Goal: Task Accomplishment & Management: Manage account settings

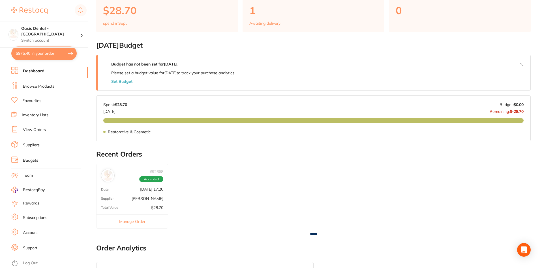
scroll to position [57, 0]
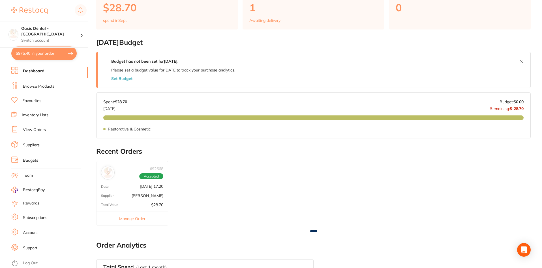
click at [30, 232] on link "Account" at bounding box center [30, 233] width 15 height 6
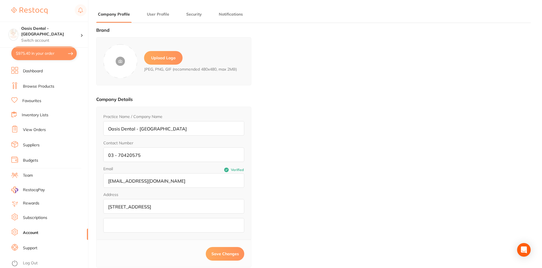
type input "Oasis Dental"
type input "[GEOGRAPHIC_DATA]"
type input "[EMAIL_ADDRESS][DOMAIN_NAME]"
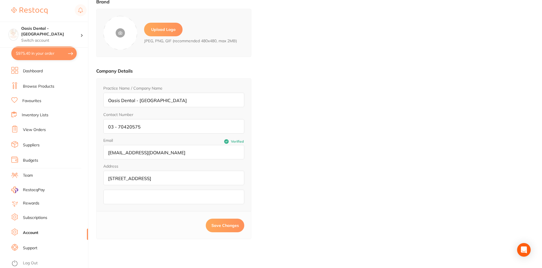
scroll to position [76, 0]
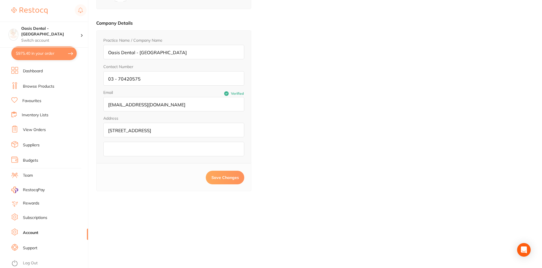
click at [32, 217] on link "Subscriptions" at bounding box center [35, 218] width 24 height 6
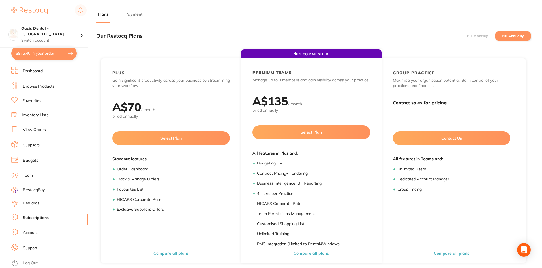
click at [128, 7] on main "Plans Payment Our Restocq Plans Bill Monthly Bill Annually RECOMMENDED PLUS Gai…" at bounding box center [319, 172] width 446 height 344
click at [133, 15] on button "Payment" at bounding box center [134, 14] width 20 height 5
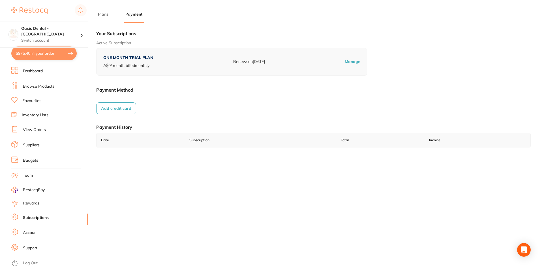
click at [115, 109] on button "Add credit card" at bounding box center [116, 108] width 40 height 12
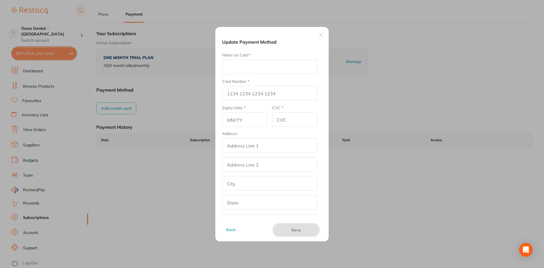
click at [245, 73] on input "Name on Card *" at bounding box center [269, 66] width 95 height 14
type input "[PERSON_NAME]"
click at [255, 101] on form "Name on Card * [PERSON_NAME] Card Number * Expiry Date * CVC * Address addressL…" at bounding box center [269, 149] width 95 height 195
click at [257, 97] on input "Card Number *" at bounding box center [269, 93] width 95 height 14
type input "[CREDIT_CARD_NUMBER]"
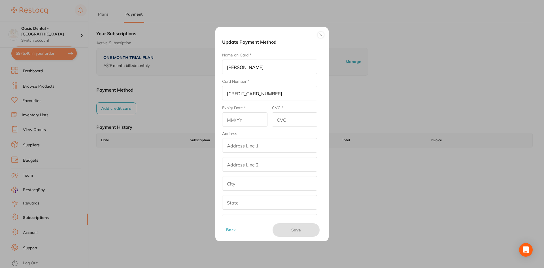
click at [250, 120] on input "text" at bounding box center [244, 119] width 45 height 14
drag, startPoint x: 255, startPoint y: 120, endPoint x: 170, endPoint y: 110, distance: 85.5
click at [170, 110] on div "Update Payment Method Name on Card * [PERSON_NAME] Card Number * [CREDIT_CARD_N…" at bounding box center [272, 134] width 544 height 268
type input "01/29"
type input "114"
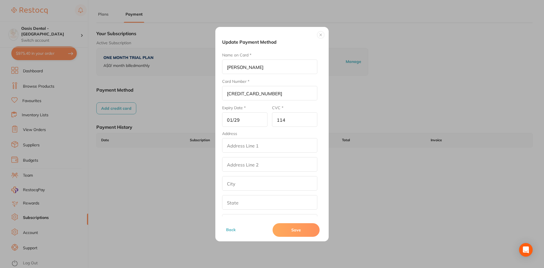
click at [246, 148] on input "addressLineOne" at bounding box center [269, 145] width 95 height 14
type input "[STREET_ADDRESS]"
type input "[GEOGRAPHIC_DATA]"
type input "Victoria"
type input "3186"
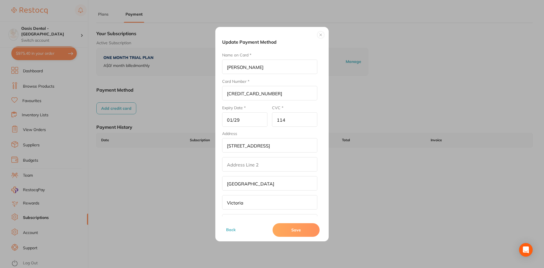
click at [372, 182] on div "Update Payment Method Name on Card * [PERSON_NAME] Card Number * [CREDIT_CARD_N…" at bounding box center [272, 134] width 544 height 268
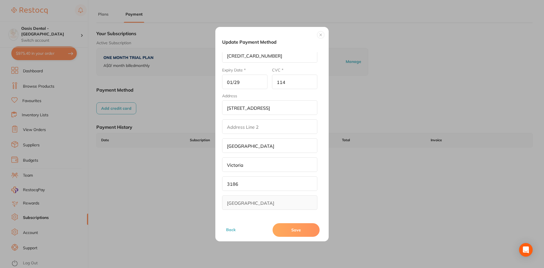
scroll to position [38, 0]
click at [298, 230] on button "Save" at bounding box center [295, 230] width 47 height 14
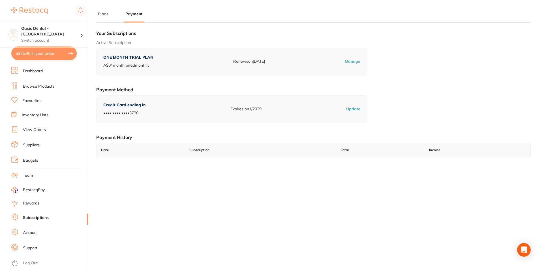
scroll to position [0, 0]
